Goal: Task Accomplishment & Management: Complete application form

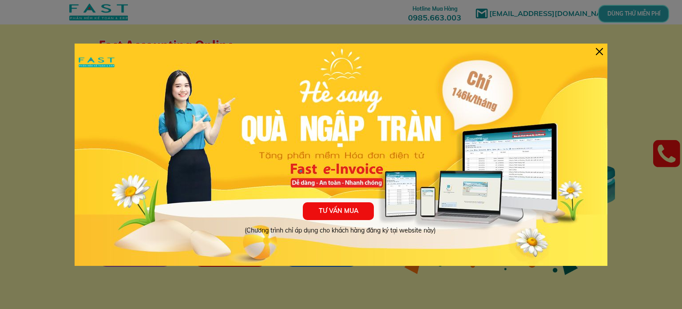
click at [602, 51] on div at bounding box center [599, 51] width 7 height 7
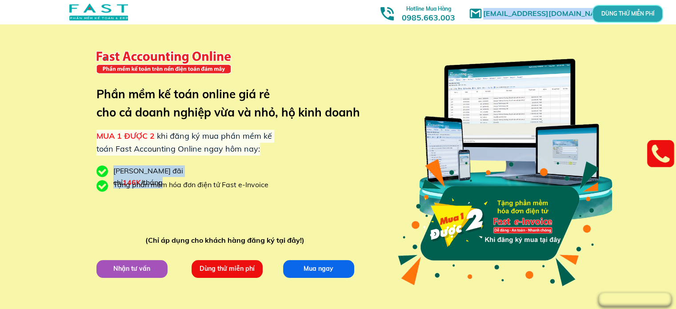
drag, startPoint x: 114, startPoint y: 187, endPoint x: 288, endPoint y: 181, distance: 174.3
click at [288, 181] on div "[EMAIL_ADDRESS][DOMAIN_NAME] MUA 1 ĐƯỢC 2 khi đăng ký mua phần mềm kế toán Fast…" at bounding box center [338, 167] width 427 height 335
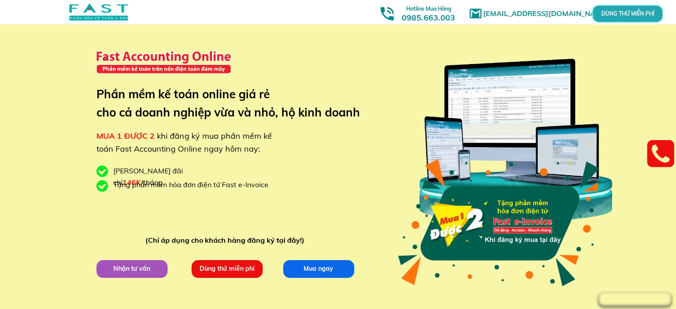
click at [288, 181] on div "[EMAIL_ADDRESS][DOMAIN_NAME] MUA 1 ĐƯỢC 2 khi đăng ký mua phần mềm kế toán Fast…" at bounding box center [338, 167] width 427 height 335
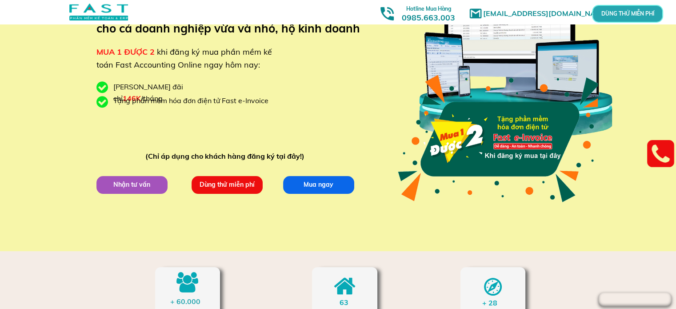
scroll to position [89, 0]
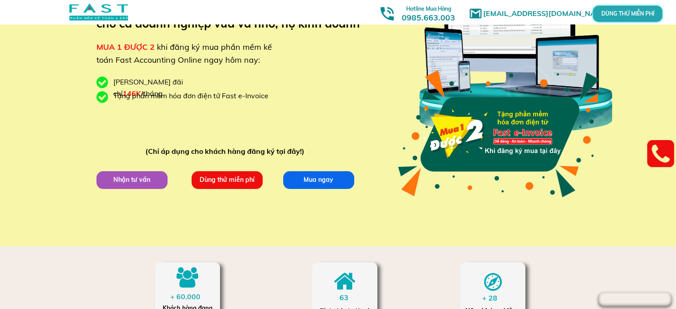
click at [136, 185] on p "Nhận tư vấn" at bounding box center [131, 180] width 73 height 18
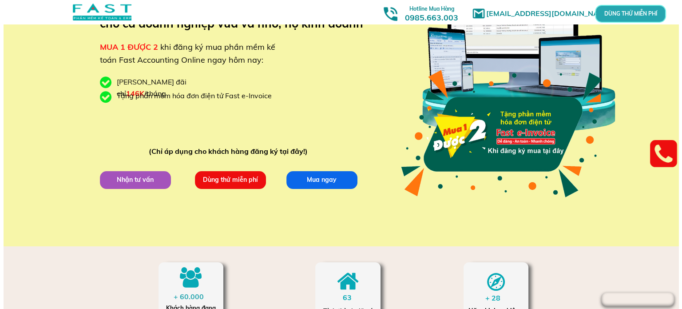
scroll to position [0, 0]
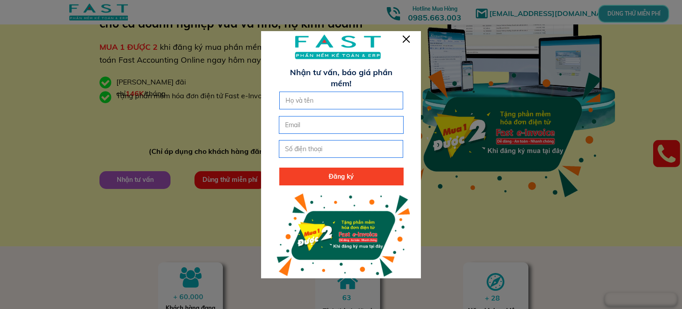
click at [378, 104] on input "text" at bounding box center [341, 100] width 116 height 17
type input "[PERSON_NAME]"
click at [336, 129] on input "email" at bounding box center [341, 124] width 116 height 17
type input "[EMAIL_ADDRESS][DOMAIN_NAME]"
click at [333, 144] on input "tel" at bounding box center [341, 148] width 116 height 17
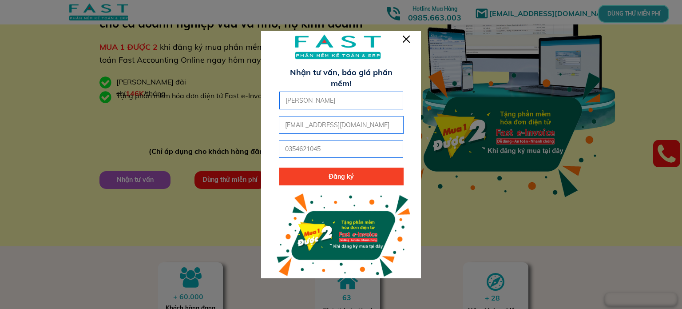
type input "0354621045"
click at [305, 174] on p "Đăng ký" at bounding box center [341, 176] width 124 height 18
